Goal: Book appointment/travel/reservation

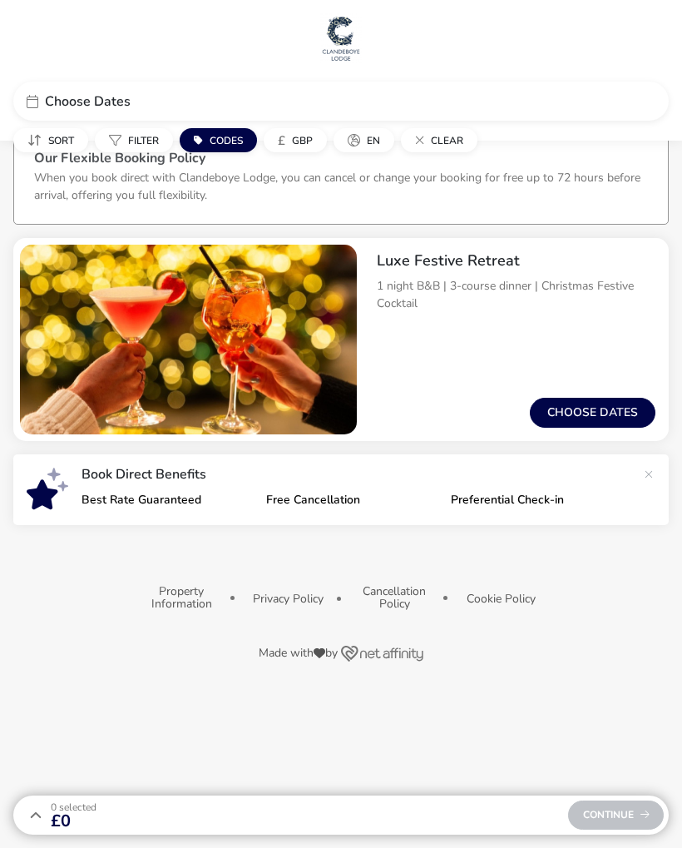
click at [602, 419] on button "Choose dates" at bounding box center [593, 413] width 126 height 30
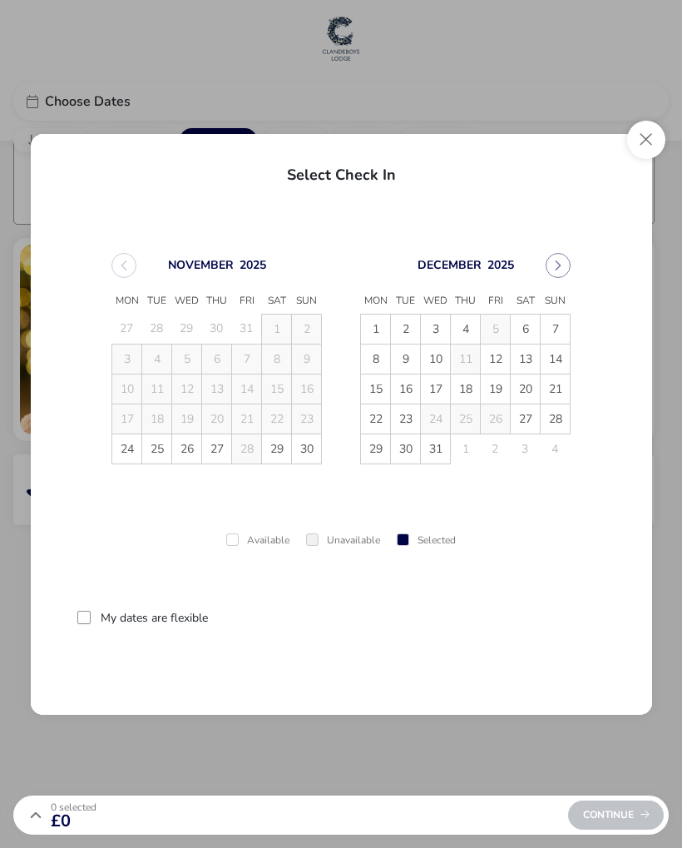
click at [633, 144] on button "Close" at bounding box center [646, 140] width 38 height 38
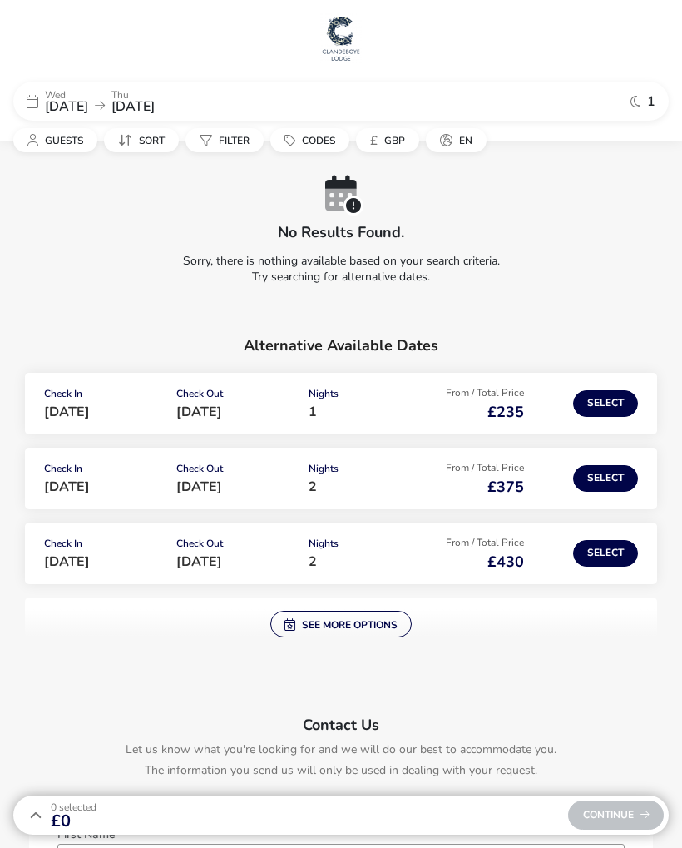
click at [611, 486] on button "Select" at bounding box center [605, 478] width 65 height 27
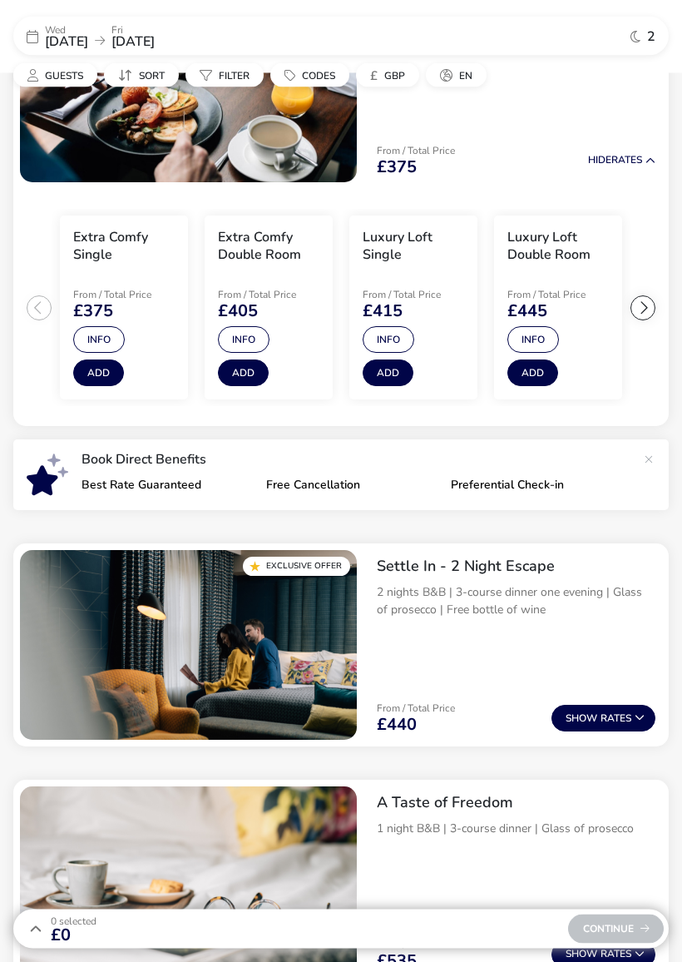
scroll to position [252, 0]
click at [602, 718] on button "Show Rates" at bounding box center [604, 718] width 104 height 27
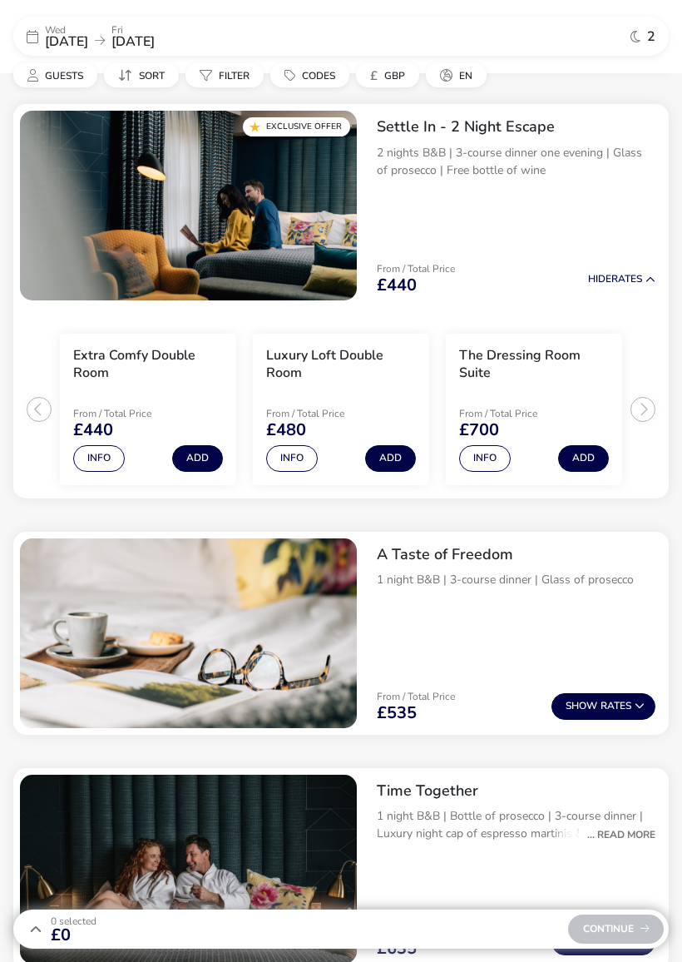
scroll to position [711, 0]
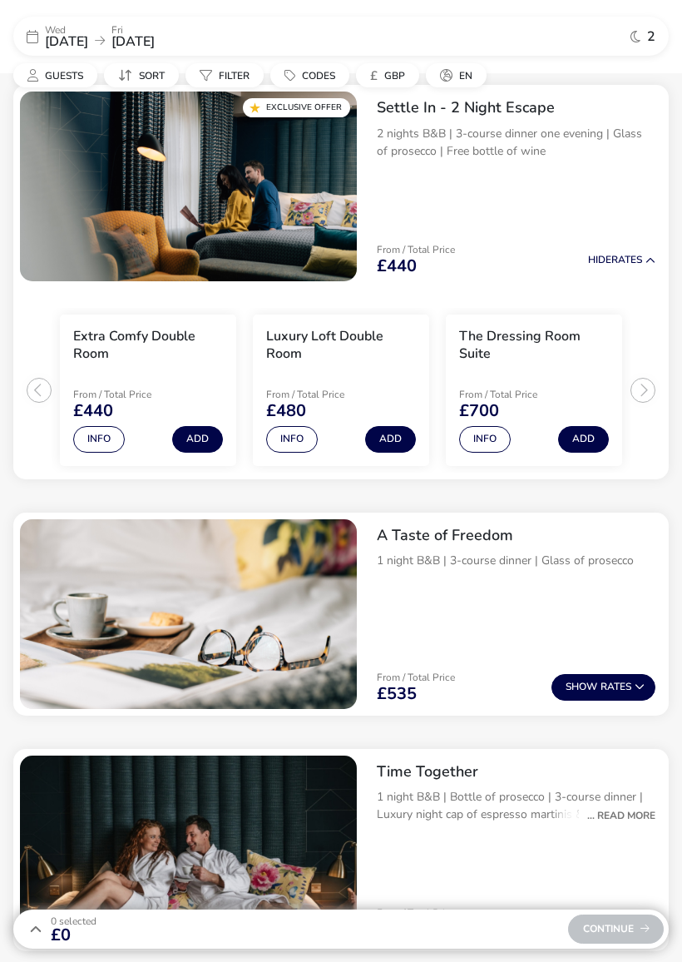
click at [42, 391] on ul "Extra Comfy Double Room From / Total Price £440 Info Add Luxury Loft Double Roo…" at bounding box center [341, 383] width 656 height 191
click at [36, 387] on ul "Extra Comfy Double Room From / Total Price £440 Info Add Luxury Loft Double Roo…" at bounding box center [341, 383] width 656 height 191
click at [57, 386] on naf-product-item "Extra Comfy Double Room From / Total Price £440 Info Add" at bounding box center [148, 390] width 193 height 165
click at [40, 387] on ul "Extra Comfy Double Room From / Total Price £440 Info Add Luxury Loft Double Roo…" at bounding box center [341, 383] width 656 height 191
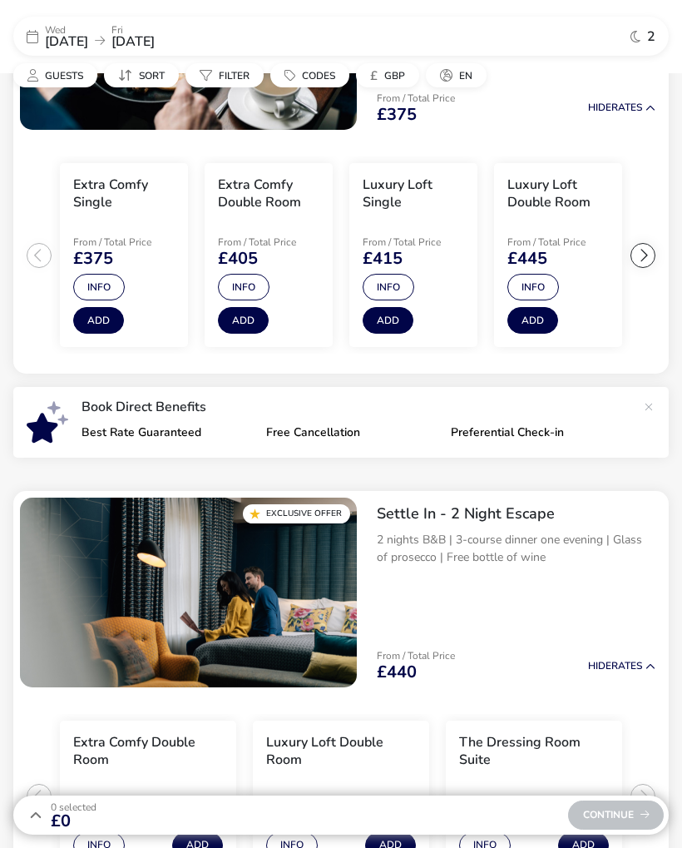
scroll to position [304, 0]
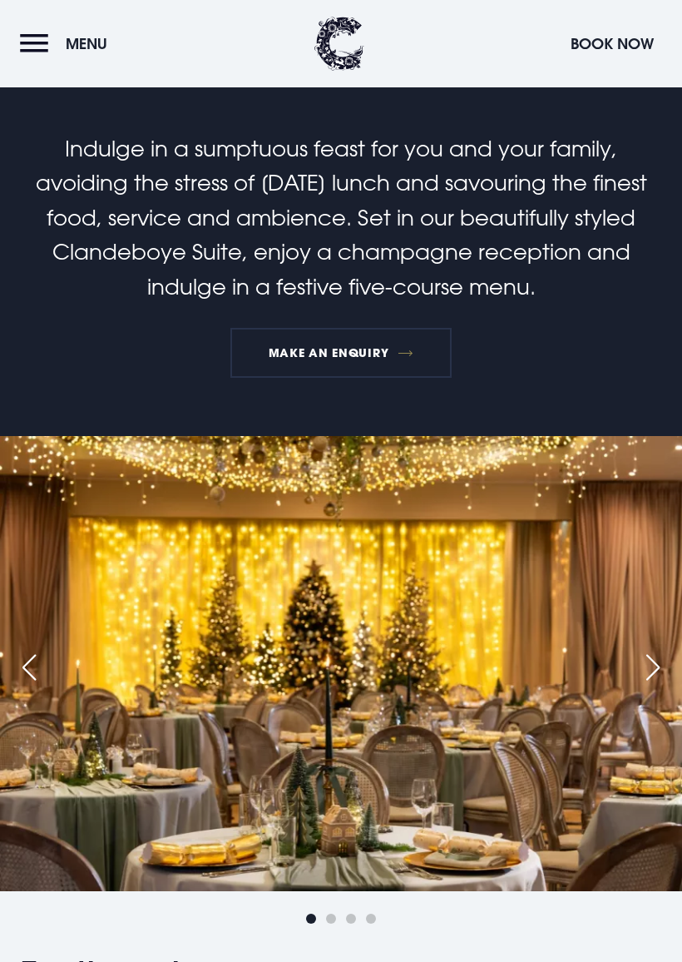
scroll to position [152, 0]
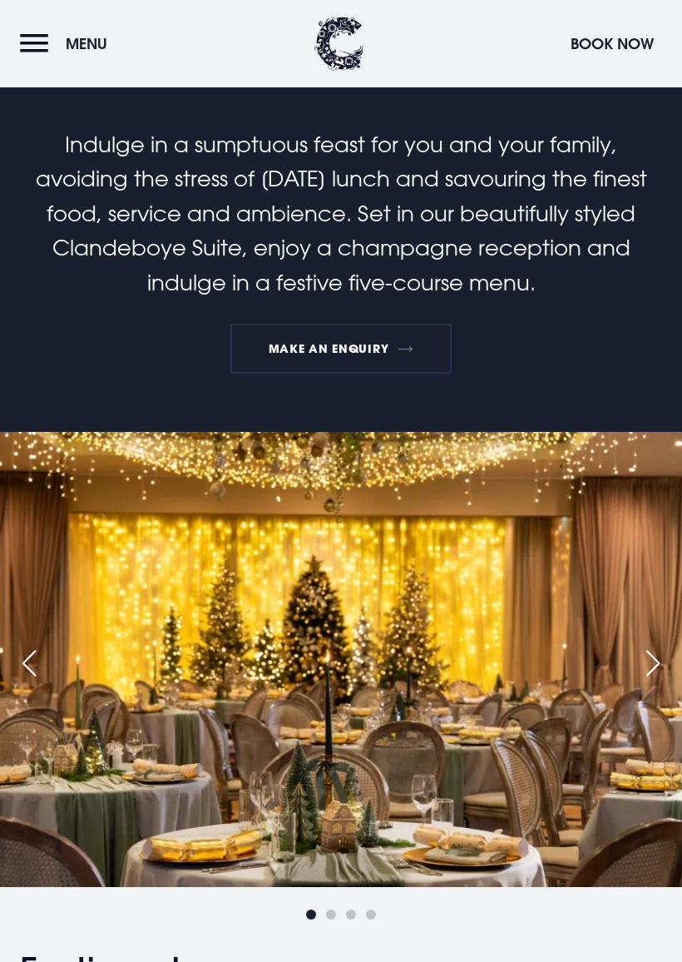
click at [649, 681] on img at bounding box center [341, 659] width 682 height 454
click at [661, 667] on div "Next slide" at bounding box center [653, 663] width 42 height 37
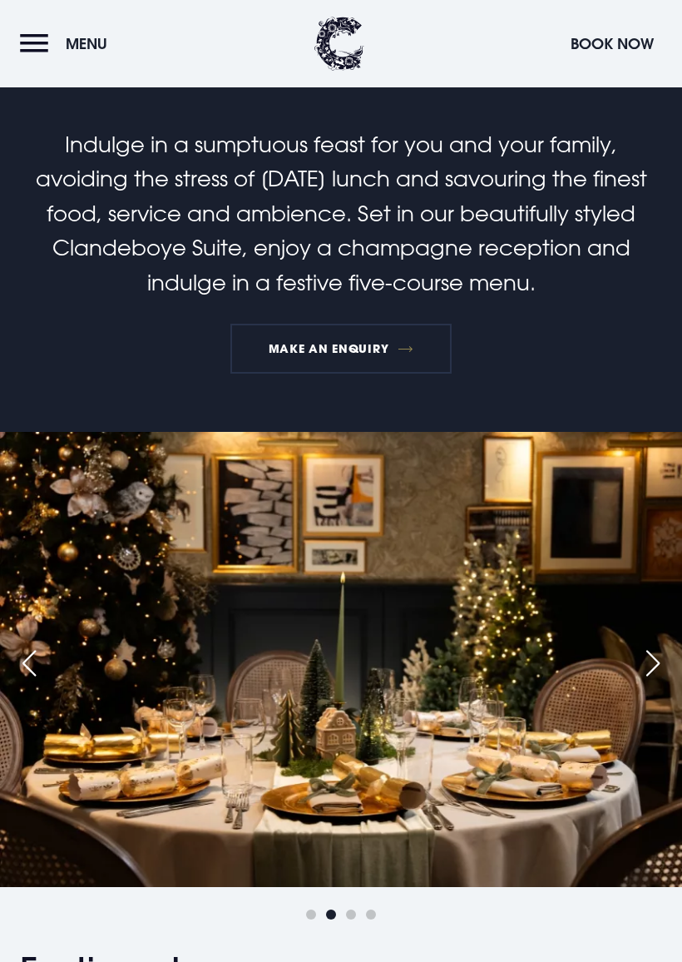
click at [657, 666] on div "Next slide" at bounding box center [653, 663] width 42 height 37
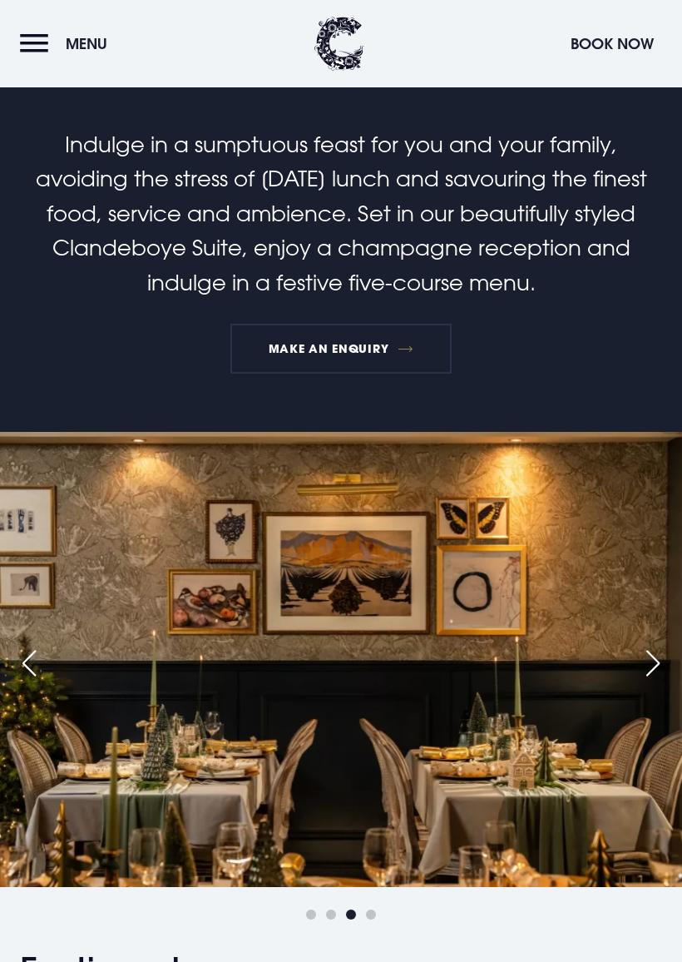
click at [659, 670] on div "Next slide" at bounding box center [653, 663] width 42 height 37
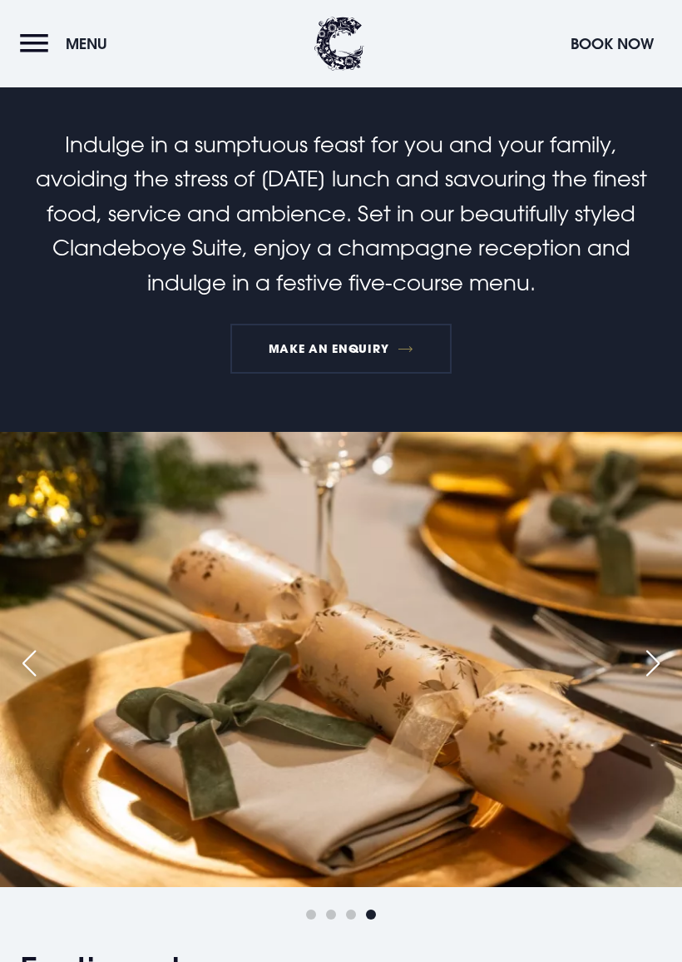
click at [661, 662] on div "Next slide" at bounding box center [653, 663] width 42 height 37
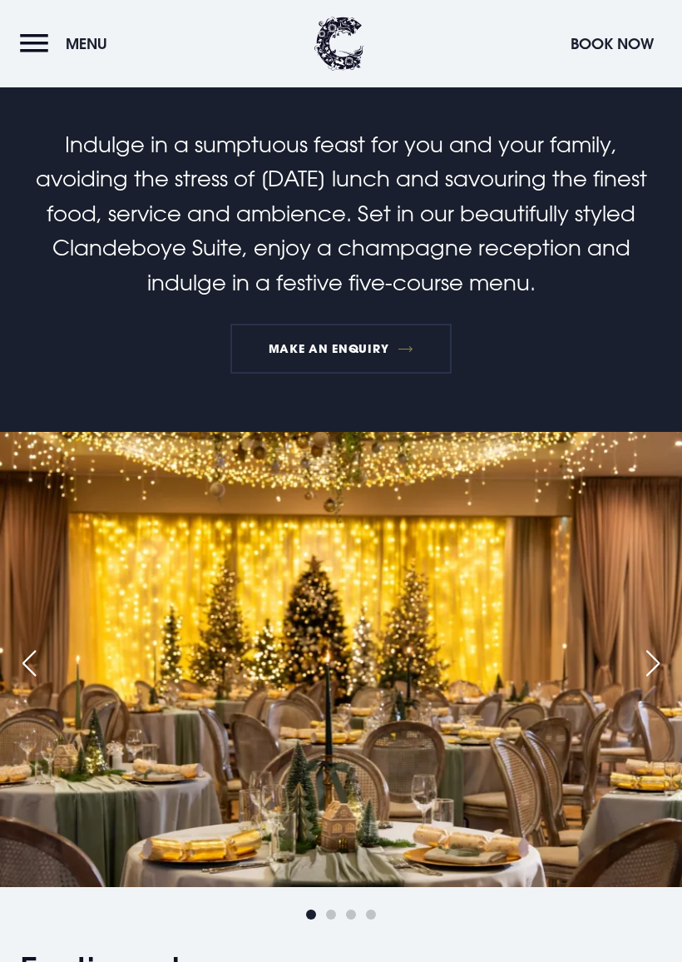
click at [669, 667] on div "Next slide" at bounding box center [653, 663] width 42 height 37
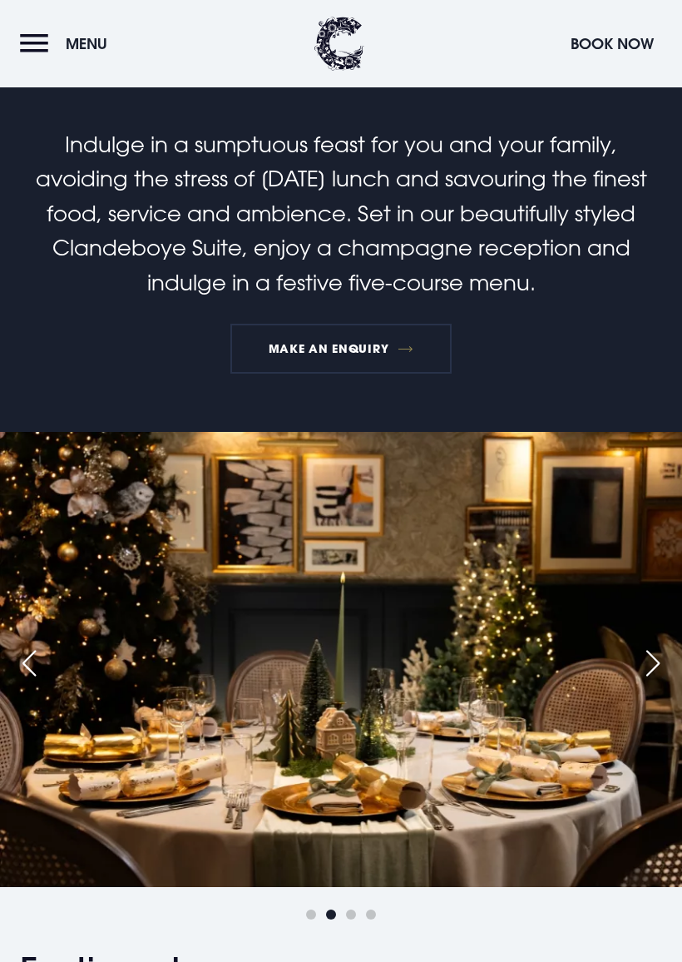
click at [660, 666] on div "Next slide" at bounding box center [653, 663] width 42 height 37
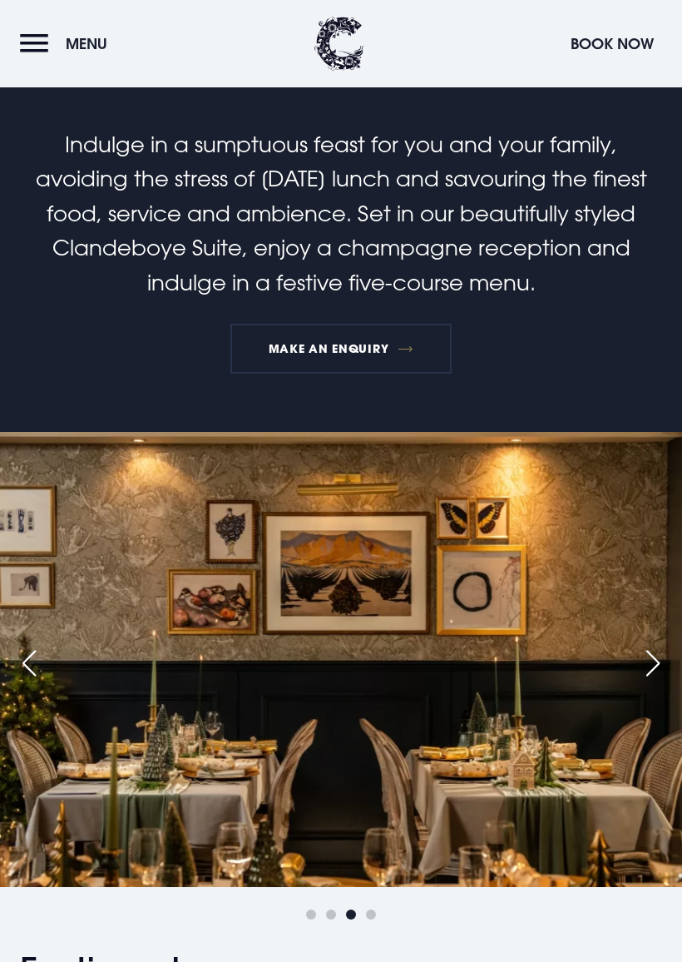
click at [662, 661] on div "Next slide" at bounding box center [653, 663] width 42 height 37
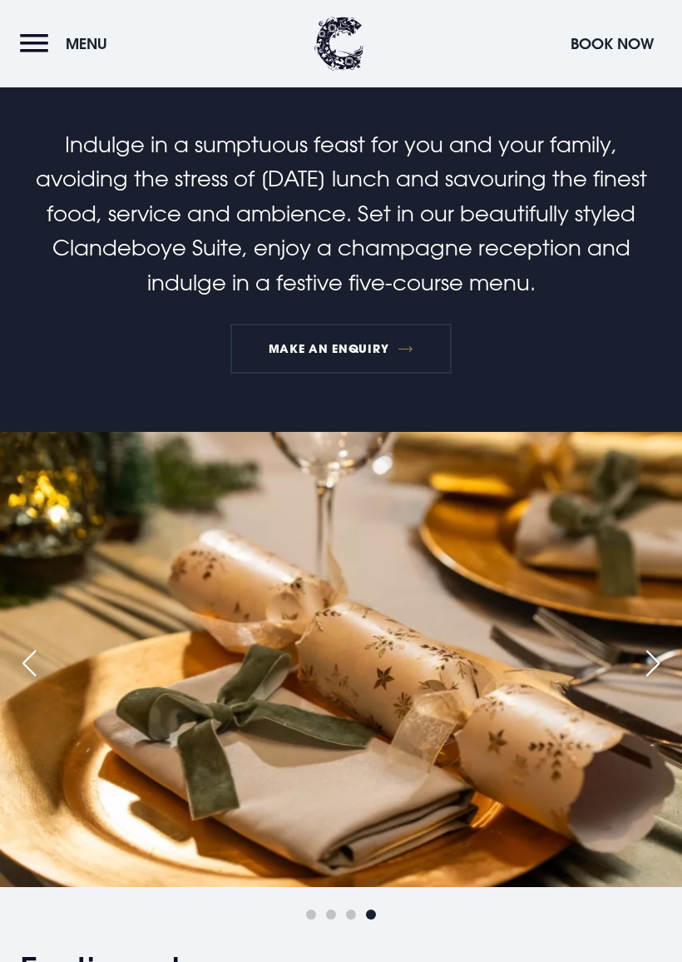
click at [652, 664] on div "Next slide" at bounding box center [653, 663] width 42 height 37
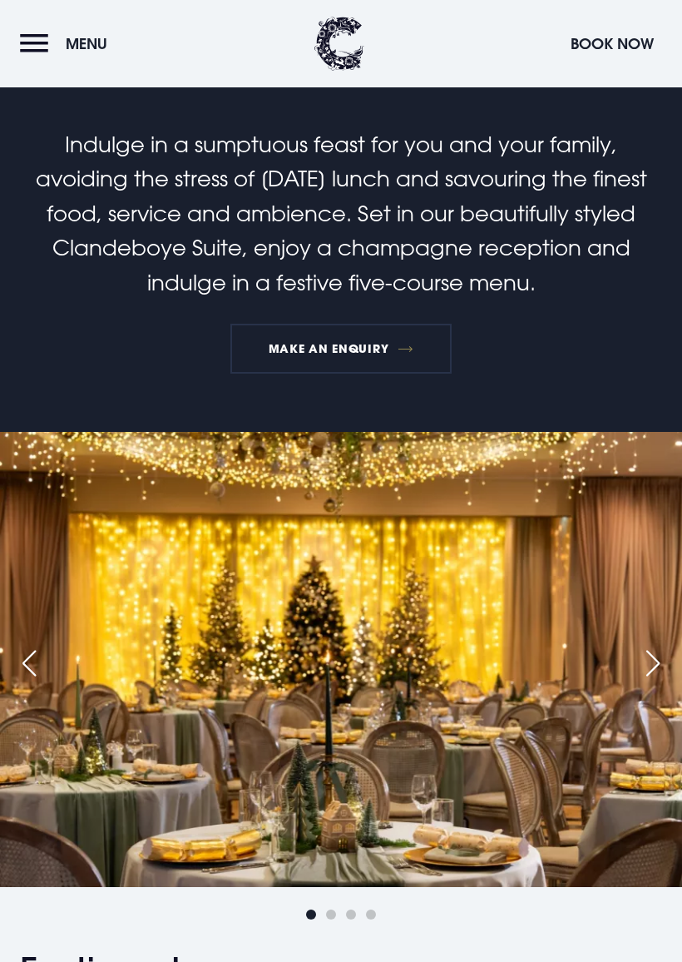
click at [662, 665] on div "Next slide" at bounding box center [653, 663] width 42 height 37
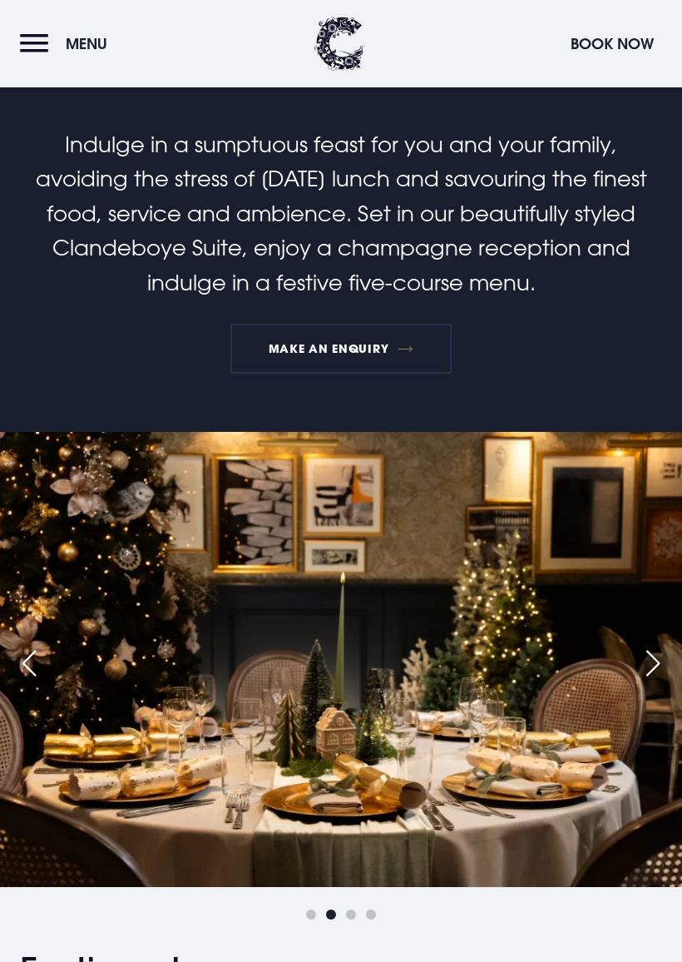
click at [663, 662] on div "Next slide" at bounding box center [653, 663] width 42 height 37
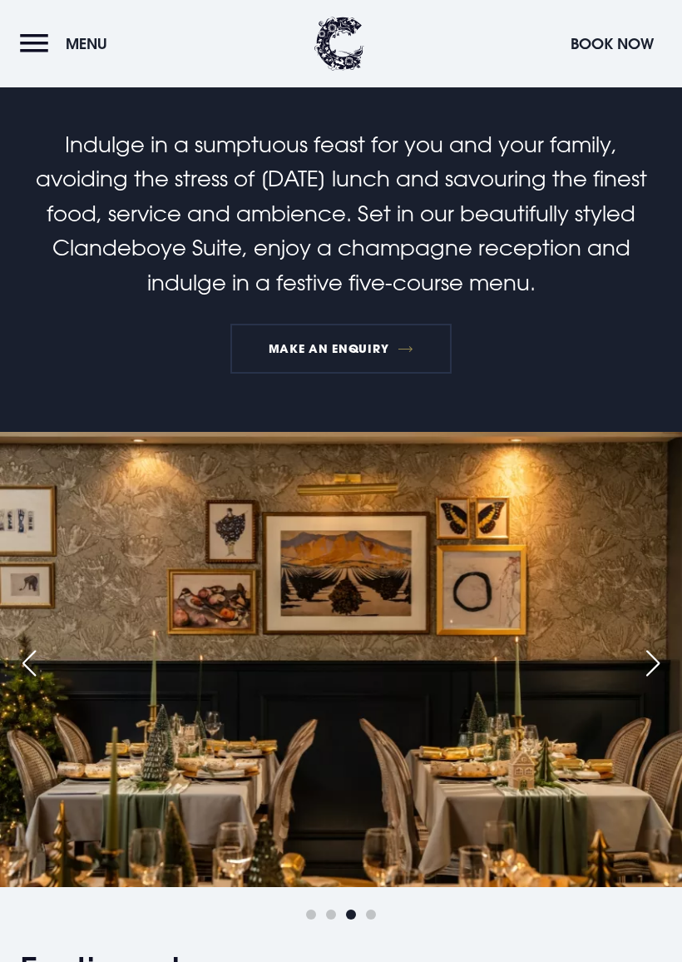
click at [664, 658] on div "Next slide" at bounding box center [653, 663] width 42 height 37
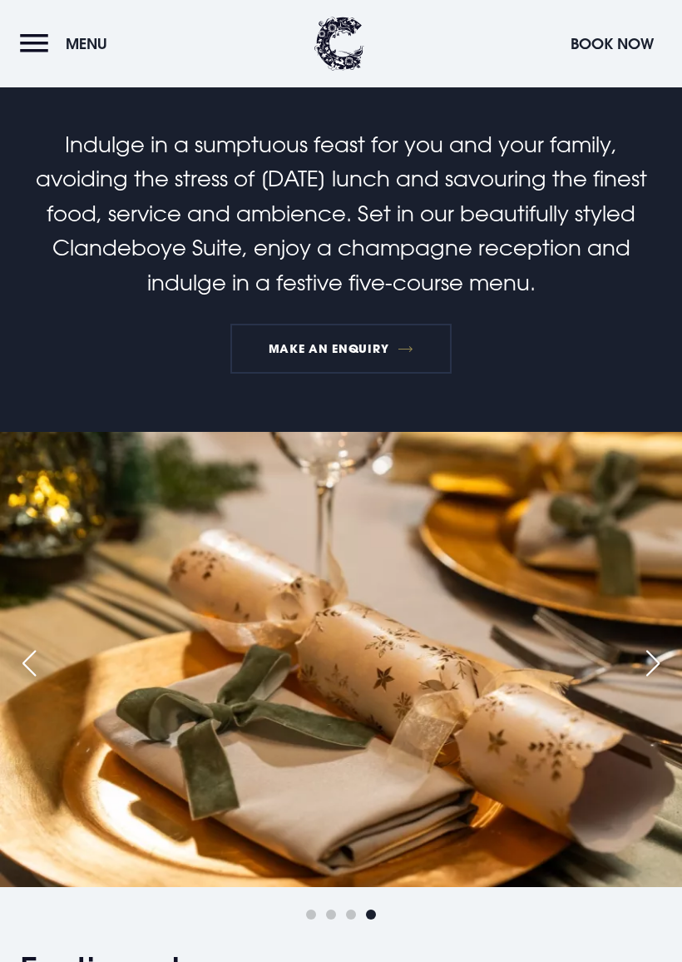
click at [657, 663] on div "Next slide" at bounding box center [653, 663] width 42 height 37
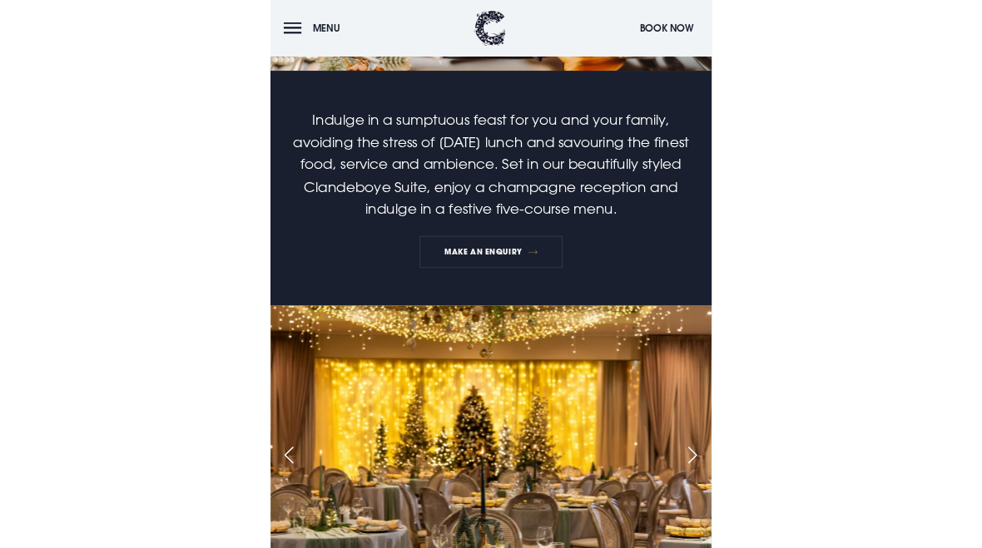
scroll to position [0, 0]
